Goal: Navigation & Orientation: Go to known website

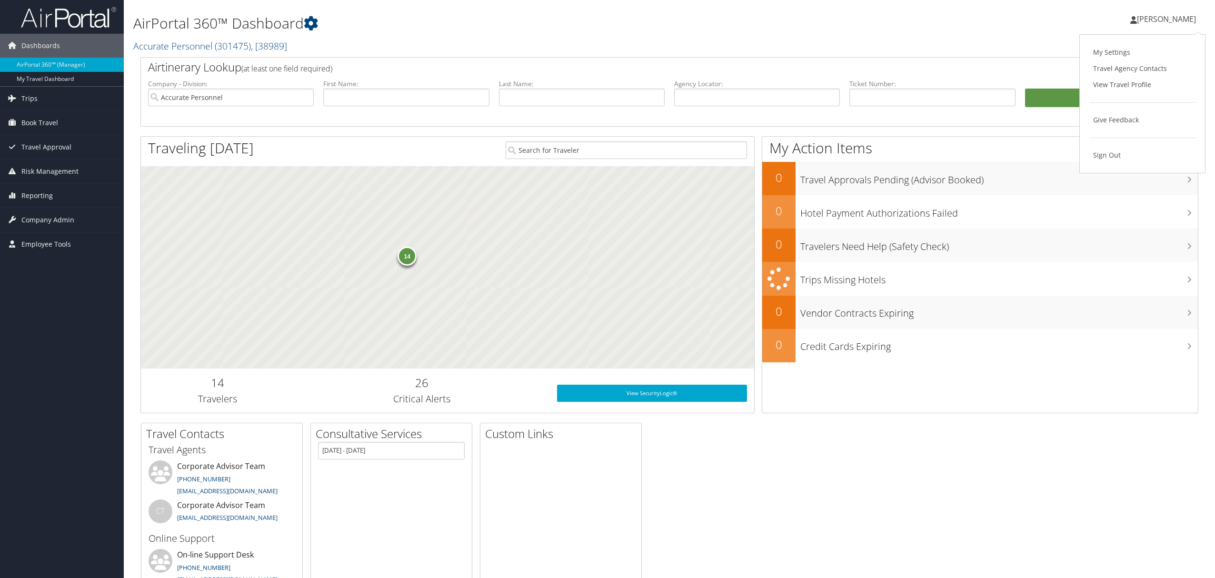
click at [1111, 78] on link "View Travel Profile" at bounding box center [1142, 85] width 106 height 16
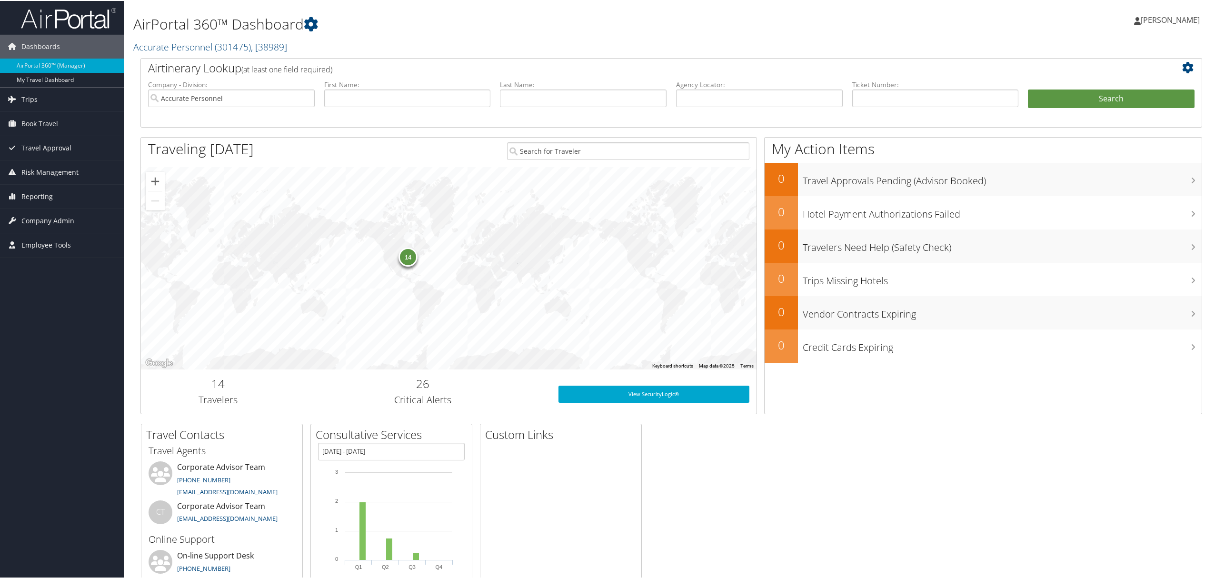
click at [1157, 23] on span "[PERSON_NAME]" at bounding box center [1170, 19] width 59 height 10
click at [1124, 82] on link "View Travel Profile" at bounding box center [1145, 85] width 106 height 16
